Goal: Task Accomplishment & Management: Complete application form

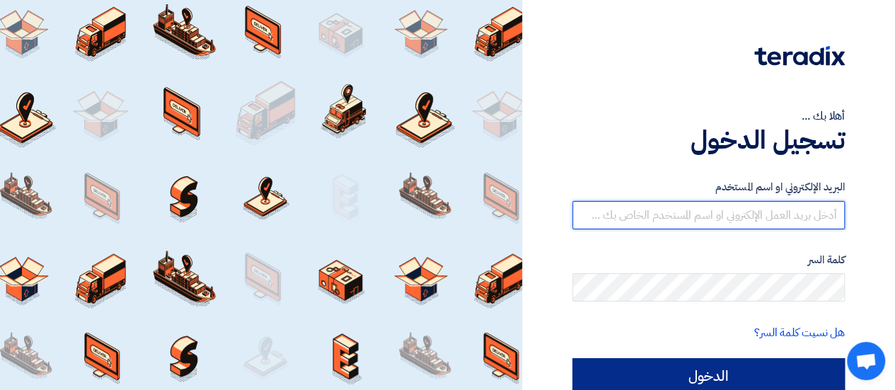
type input "m.magdy@ntibearing.com"
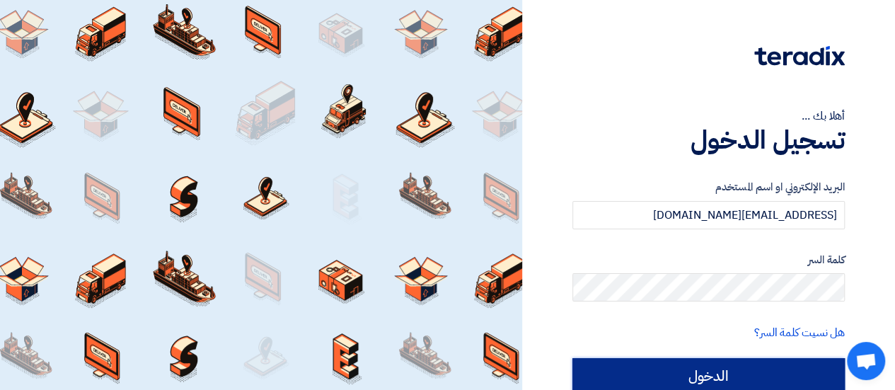
click at [654, 373] on input "الدخول" at bounding box center [708, 375] width 272 height 35
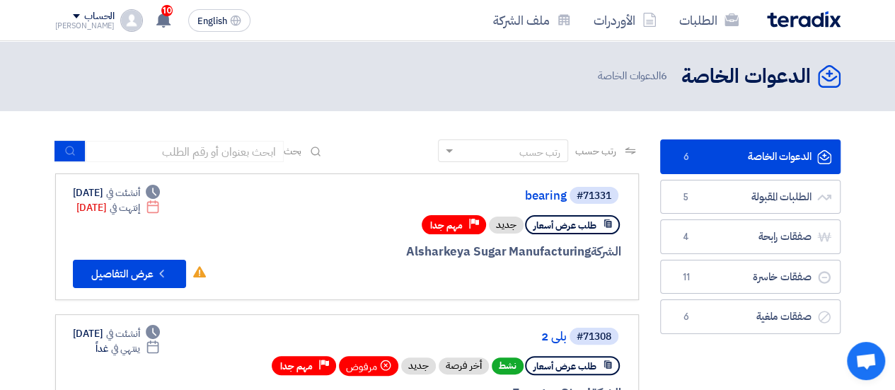
click at [798, 159] on link "الدعوات الخاصة الدعوات الخاصة 6" at bounding box center [750, 156] width 180 height 35
click at [754, 165] on link "الدعوات الخاصة الدعوات الخاصة 6" at bounding box center [750, 156] width 180 height 35
click at [768, 151] on link "الدعوات الخاصة الدعوات الخاصة 6" at bounding box center [750, 156] width 180 height 35
click at [729, 152] on link "الدعوات الخاصة الدعوات الخاصة 6" at bounding box center [750, 156] width 180 height 35
click at [702, 161] on link "الدعوات الخاصة الدعوات الخاصة 6" at bounding box center [750, 156] width 180 height 35
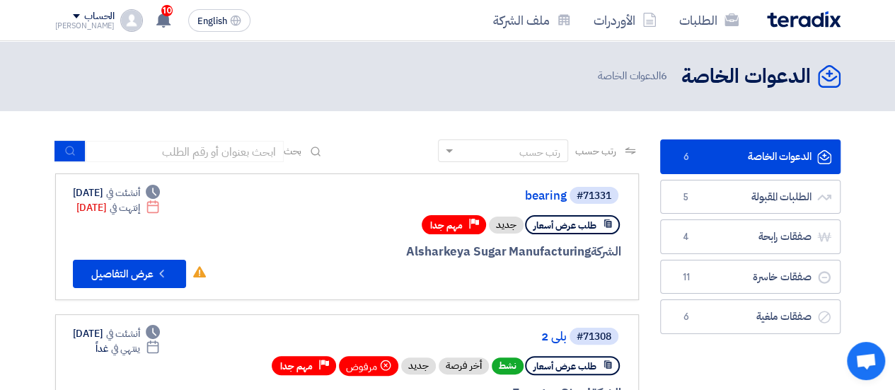
click at [698, 158] on link "الدعوات الخاصة الدعوات الخاصة 6" at bounding box center [750, 156] width 180 height 35
click at [808, 162] on link "الدعوات الخاصة الدعوات الخاصة 6" at bounding box center [750, 156] width 180 height 35
click at [732, 173] on ul "الدعوات الخاصة الدعوات الخاصة 6 الطلبات المقبولة الطلبات المقبولة 5 صفقات رابحة…" at bounding box center [750, 236] width 180 height 195
click at [730, 163] on link "الدعوات الخاصة الدعوات الخاصة 6" at bounding box center [750, 156] width 180 height 35
click at [728, 157] on link "الدعوات الخاصة الدعوات الخاصة 6" at bounding box center [750, 156] width 180 height 35
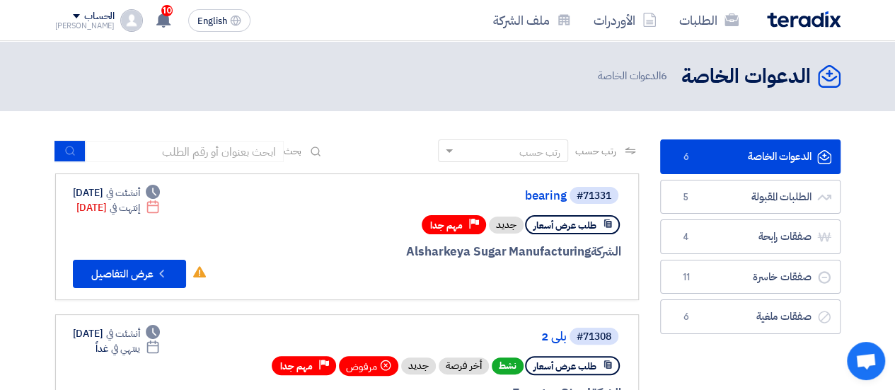
click at [728, 157] on link "الدعوات الخاصة الدعوات الخاصة 6" at bounding box center [750, 156] width 180 height 35
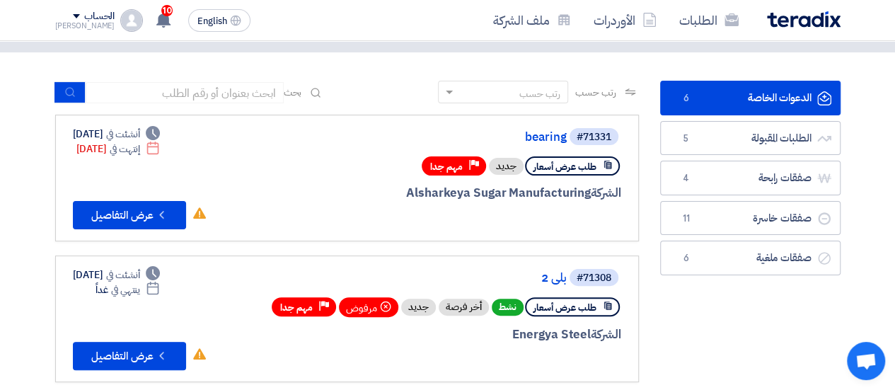
scroll to position [71, 0]
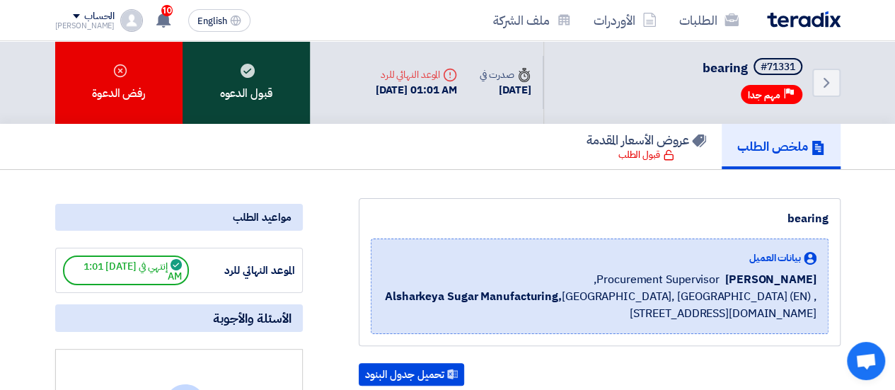
click at [282, 76] on div "قبول الدعوه" at bounding box center [245, 82] width 127 height 83
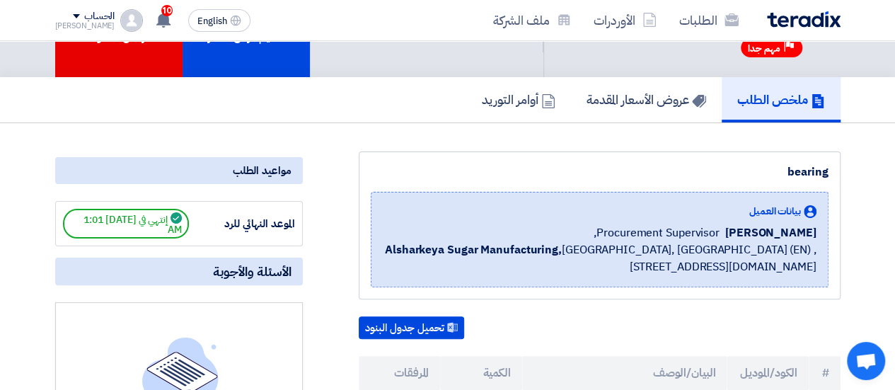
scroll to position [71, 0]
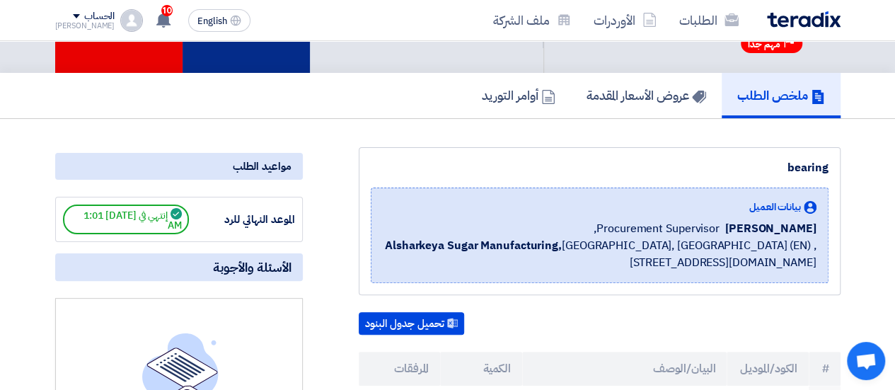
click at [278, 52] on div "تقديم عرض أسعار" at bounding box center [245, 21] width 127 height 103
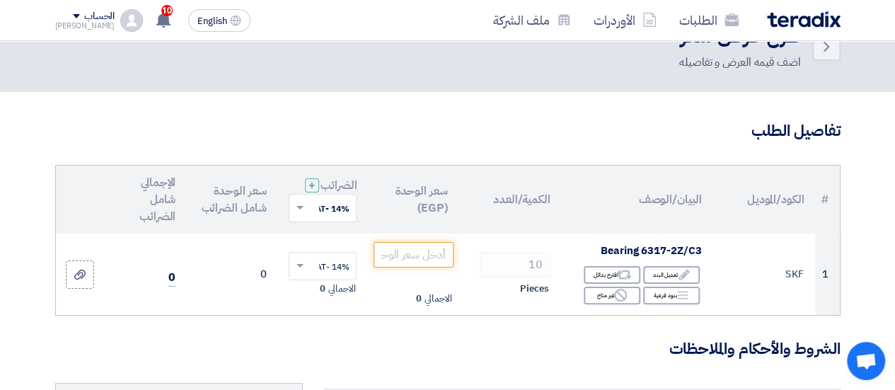
scroll to position [71, 0]
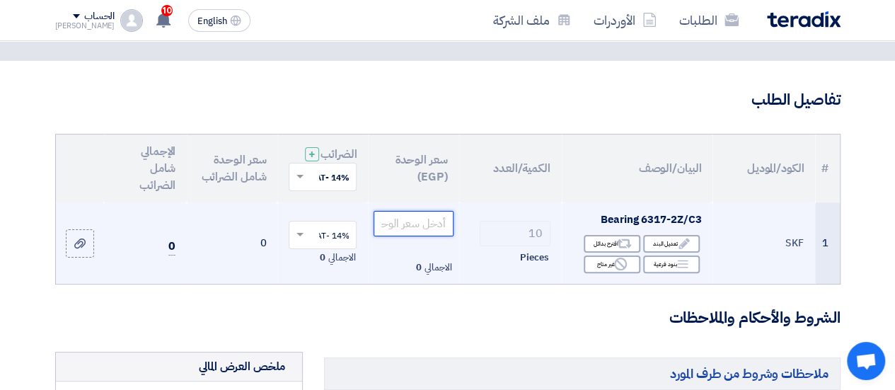
click at [439, 236] on input "number" at bounding box center [412, 223] width 79 height 25
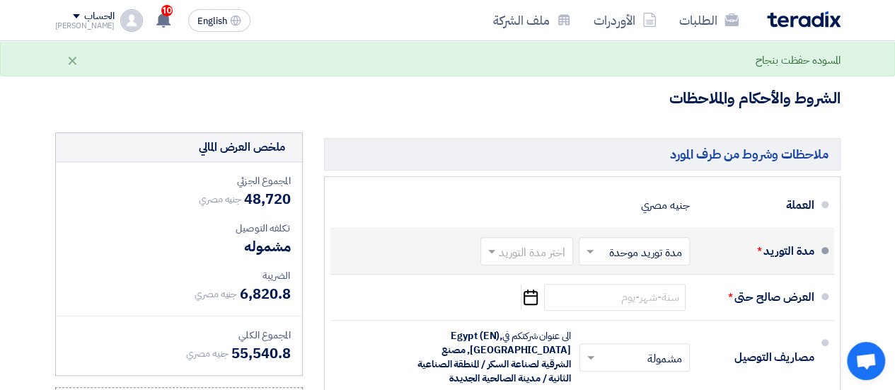
scroll to position [283, 0]
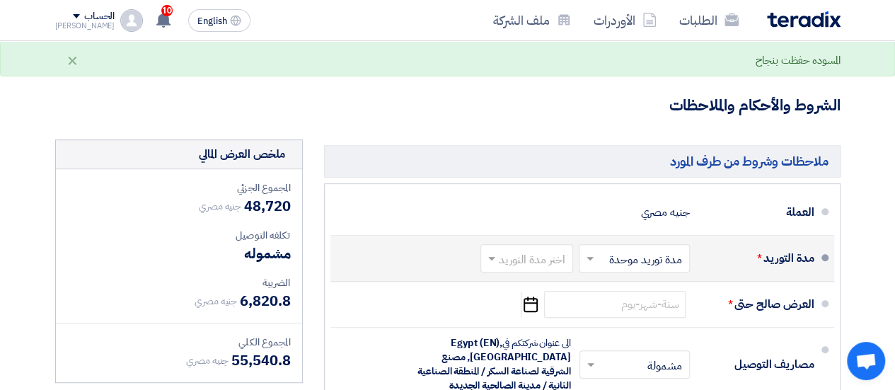
type input "4872"
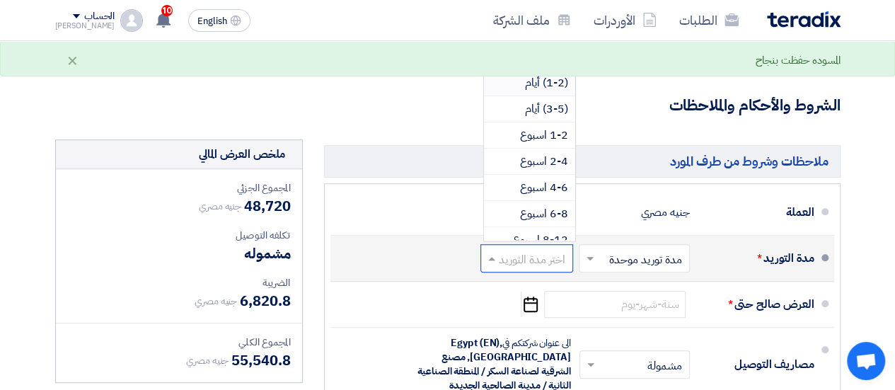
click at [544, 267] on input "text" at bounding box center [524, 259] width 86 height 21
click at [535, 144] on span "1-2 اسبوع" at bounding box center [544, 135] width 48 height 17
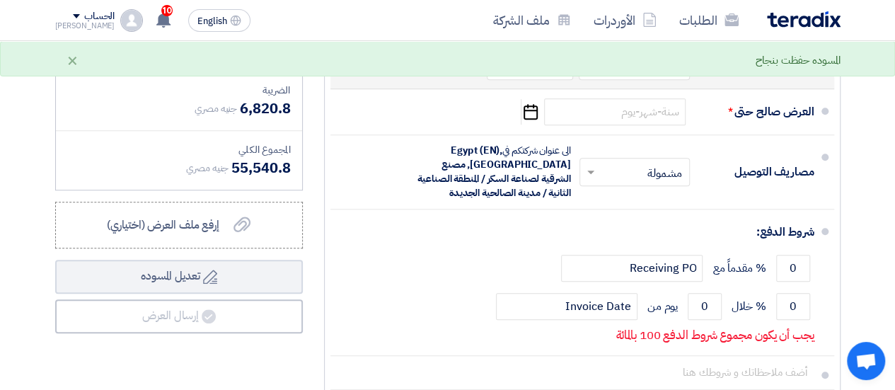
scroll to position [495, 0]
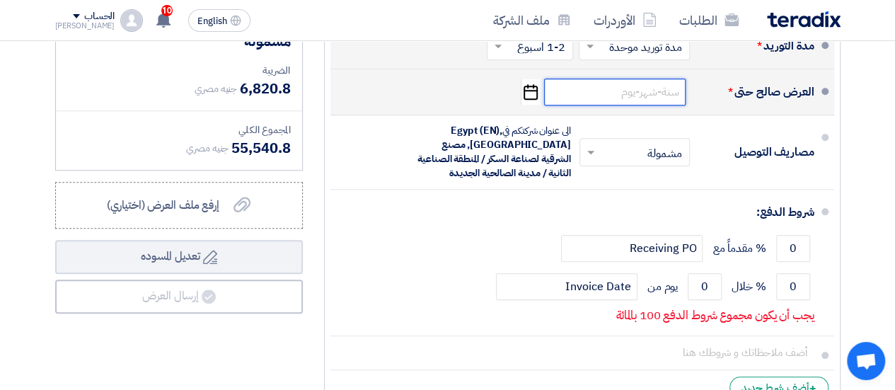
click at [621, 103] on input at bounding box center [614, 92] width 141 height 27
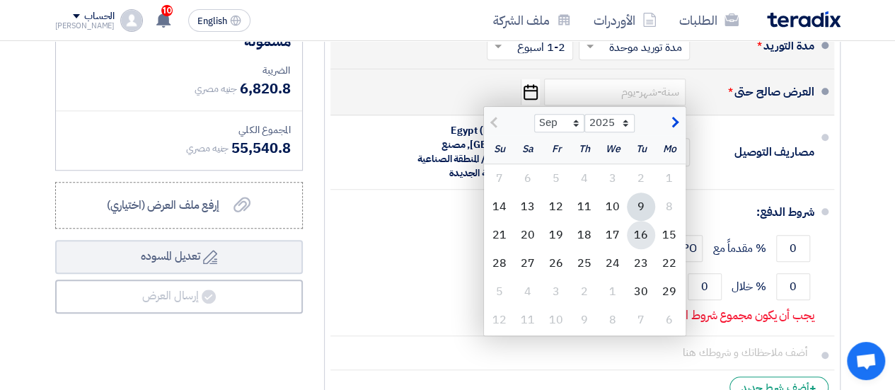
click at [642, 241] on div "16" at bounding box center [641, 235] width 28 height 28
type input "9/16/2025"
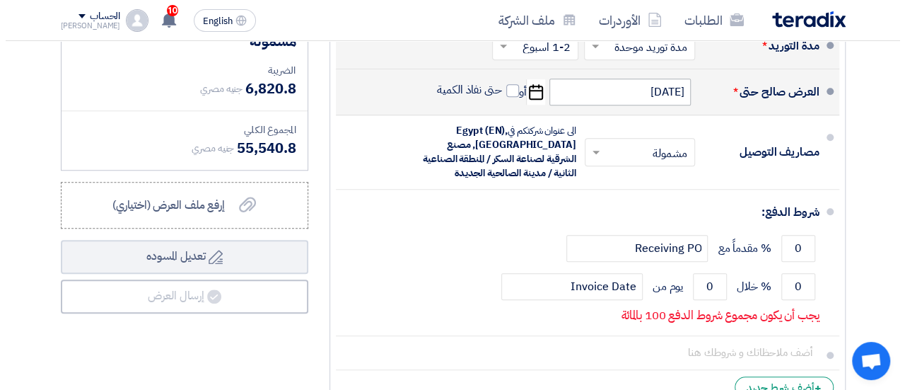
scroll to position [566, 0]
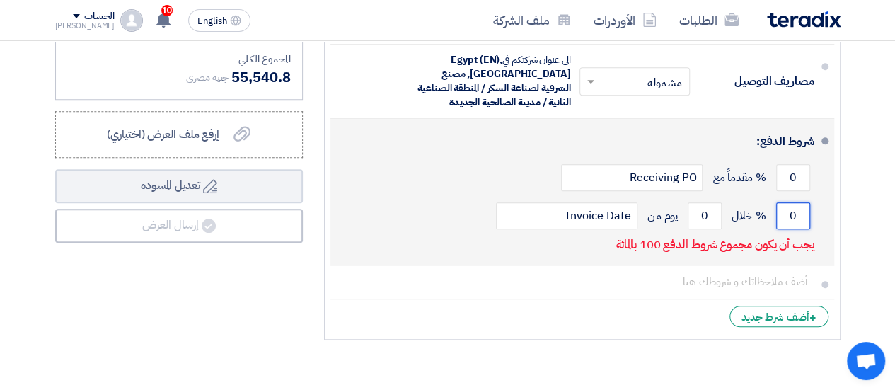
click at [789, 221] on input "0" at bounding box center [793, 215] width 34 height 27
type input "100"
click at [715, 221] on input "0" at bounding box center [705, 215] width 34 height 27
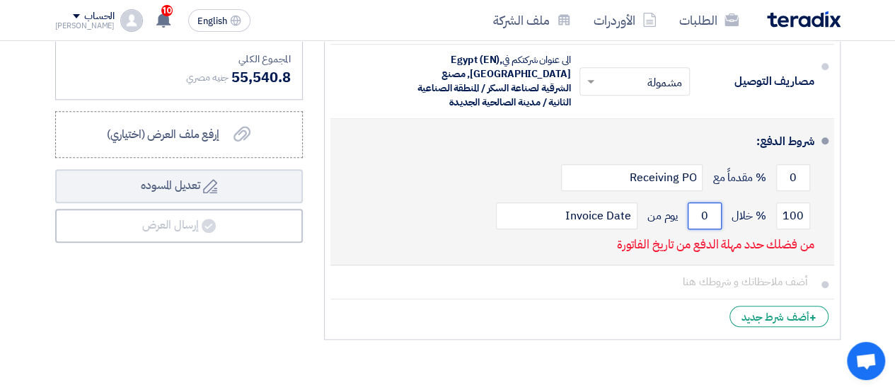
click at [715, 221] on input "0" at bounding box center [705, 215] width 34 height 27
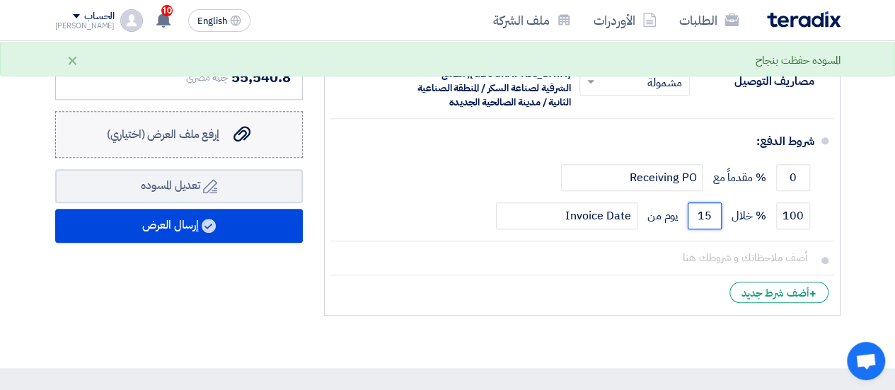
type input "15"
click at [252, 156] on label "إرفع ملف العرض (اختياري) إرفع ملف العرض (اختياري)" at bounding box center [179, 134] width 248 height 47
click at [0, 0] on input "إرفع ملف العرض (اختياري) إرفع ملف العرض (اختياري)" at bounding box center [0, 0] width 0 height 0
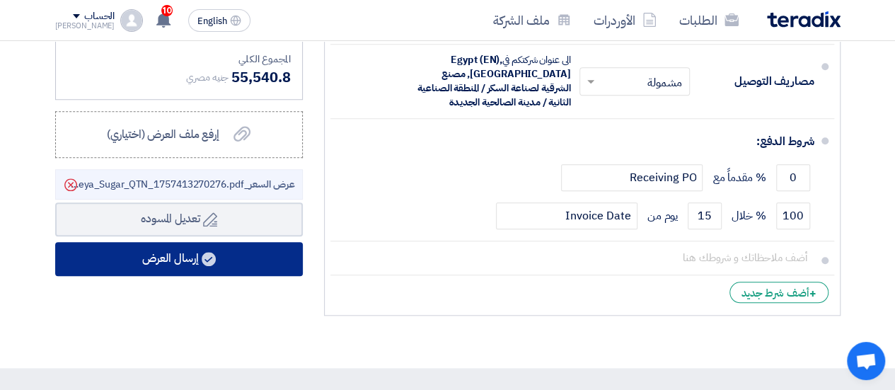
click at [225, 262] on button "إرسال العرض" at bounding box center [179, 259] width 248 height 34
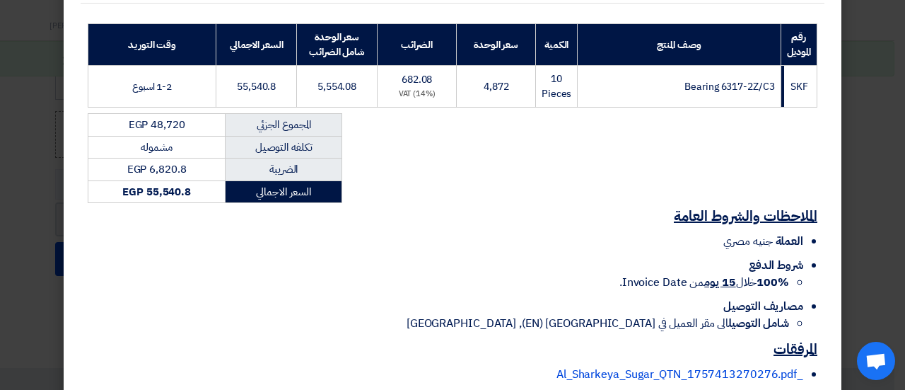
scroll to position [296, 0]
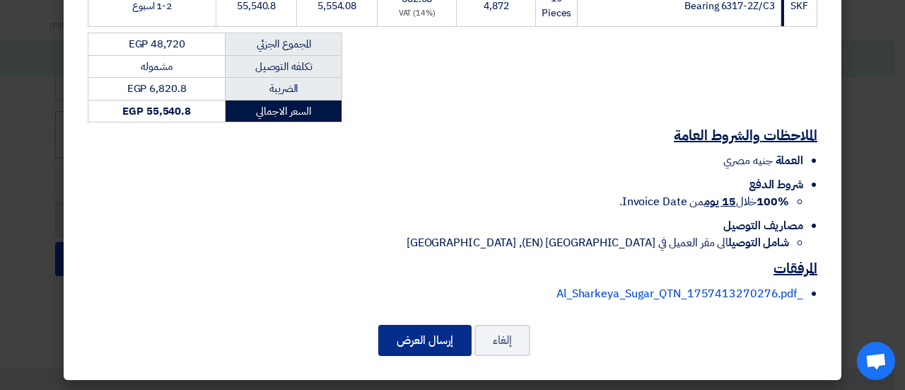
click at [426, 327] on button "إرسال العرض" at bounding box center [424, 340] width 93 height 31
